Goal: Use online tool/utility: Utilize a website feature to perform a specific function

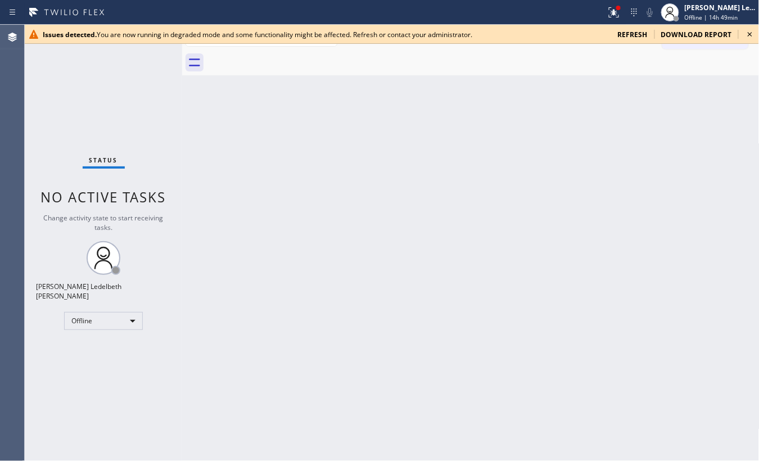
click at [655, 34] on div "Issues detected. You are now running in degraded mode and some functionality mi…" at bounding box center [392, 34] width 734 height 19
click at [655, 33] on icon at bounding box center [749, 34] width 13 height 13
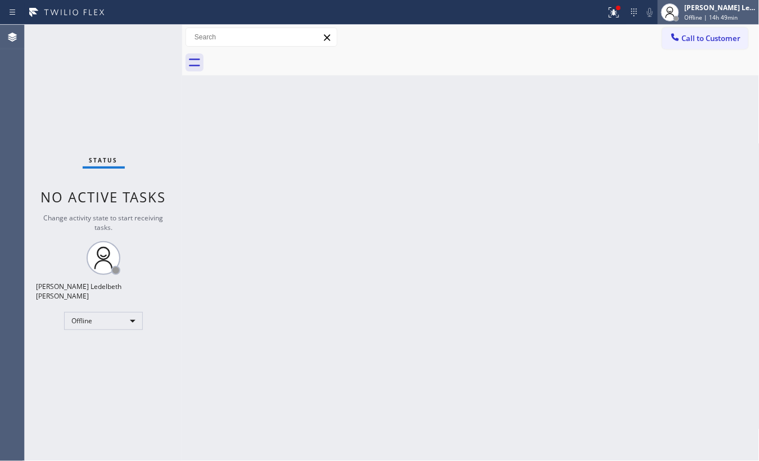
click at [655, 19] on span "Offline | 14h 49min" at bounding box center [710, 17] width 53 height 8
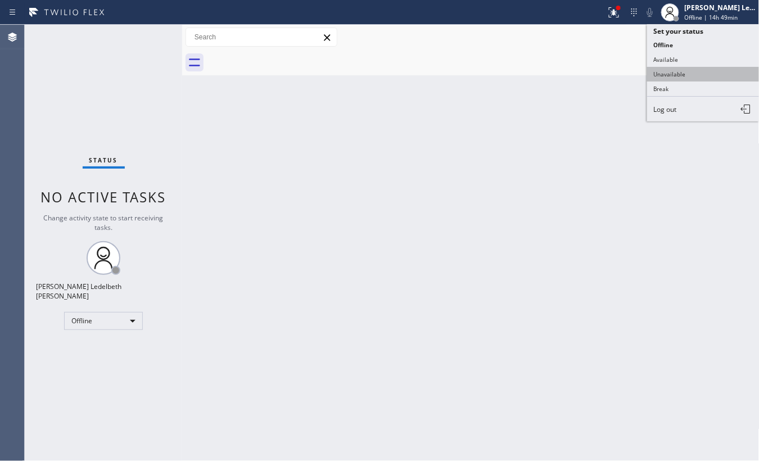
click at [655, 70] on button "Unavailable" at bounding box center [703, 74] width 112 height 15
